Goal: Task Accomplishment & Management: Use online tool/utility

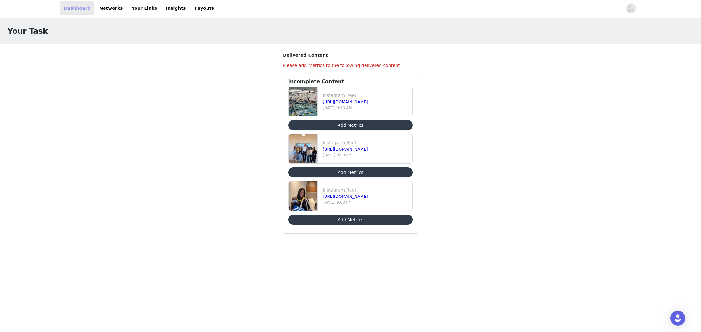
click at [75, 8] on link "Dashboard" at bounding box center [77, 8] width 34 height 14
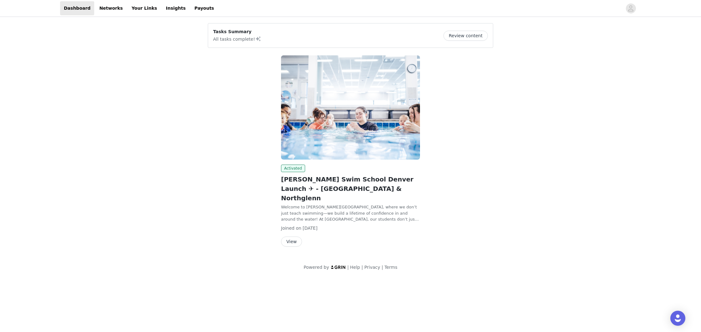
click at [299, 237] on button "View" at bounding box center [291, 242] width 21 height 10
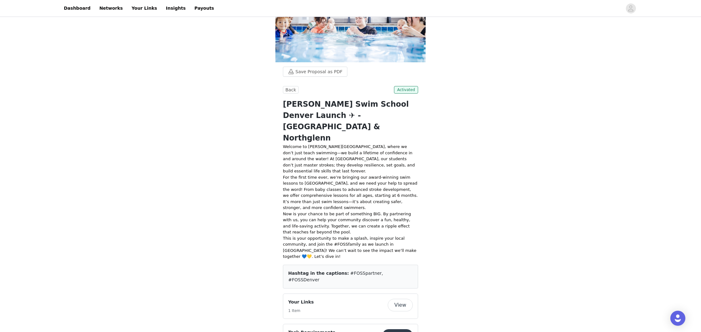
scroll to position [109, 0]
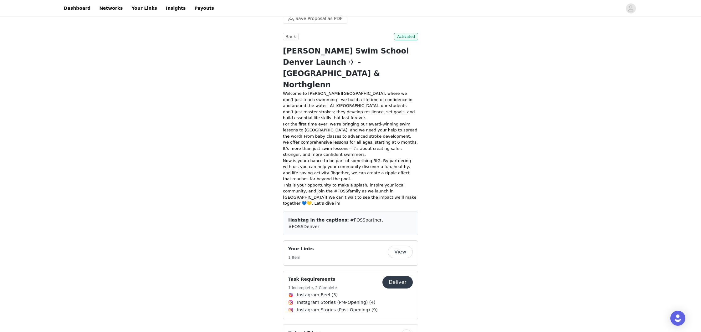
click at [401, 276] on button "Deliver" at bounding box center [398, 282] width 30 height 13
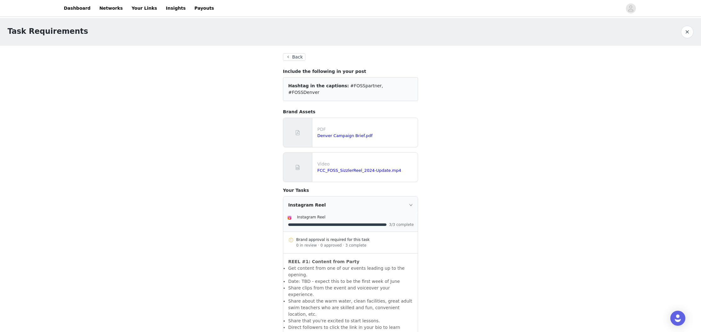
click at [296, 58] on button "Back" at bounding box center [294, 57] width 23 height 8
